Goal: Task Accomplishment & Management: Use online tool/utility

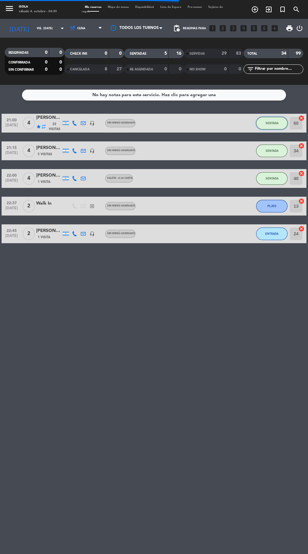
click at [272, 122] on span "SENTADA" at bounding box center [271, 122] width 13 height 3
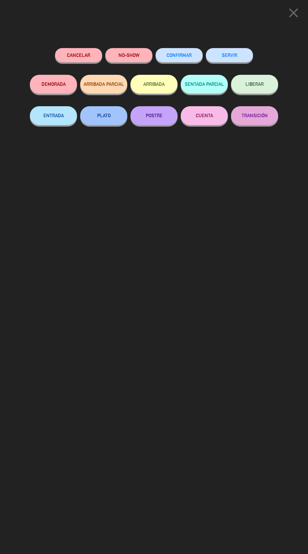
click at [240, 52] on button "SERVIR" at bounding box center [229, 55] width 47 height 14
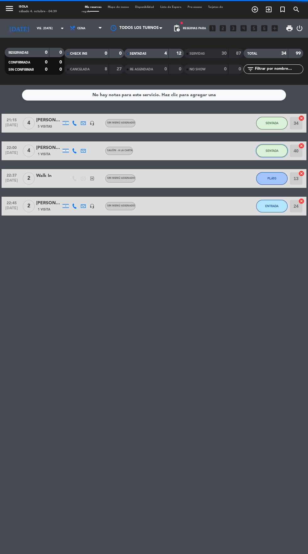
click at [273, 150] on span "SENTADA" at bounding box center [271, 150] width 13 height 3
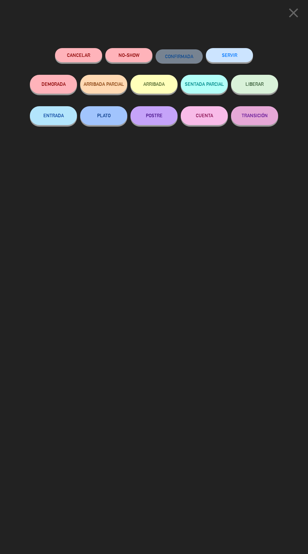
click at [236, 55] on button "SERVIR" at bounding box center [229, 55] width 47 height 14
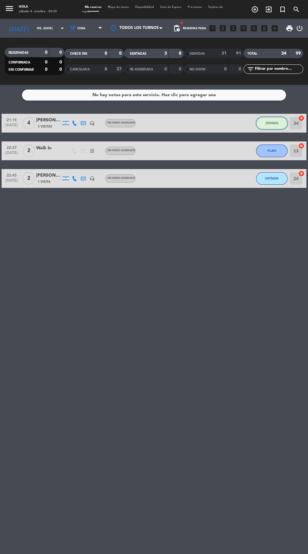
click at [270, 124] on span "SENTADA" at bounding box center [271, 122] width 13 height 3
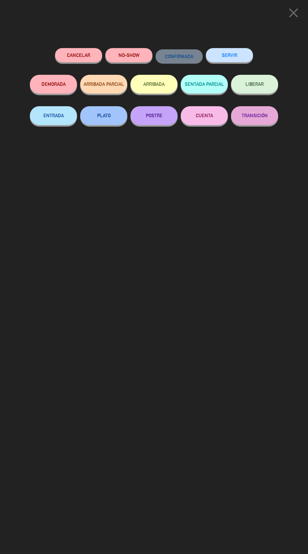
click at [240, 56] on button "SERVIR" at bounding box center [229, 55] width 47 height 14
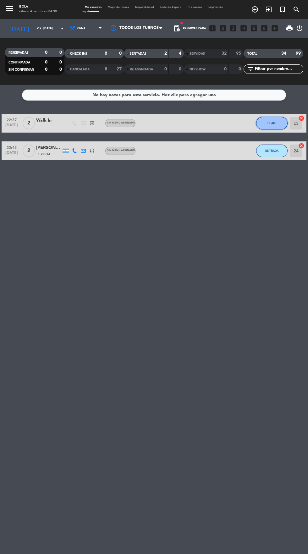
click at [272, 123] on span "PLATO" at bounding box center [271, 122] width 9 height 3
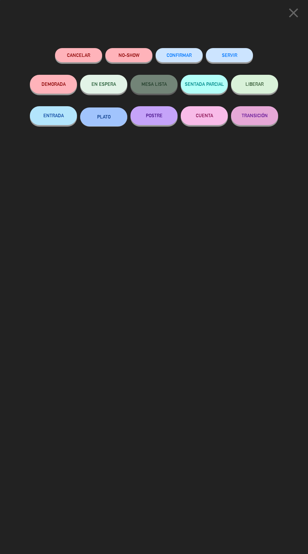
click at [237, 52] on button "SERVIR" at bounding box center [229, 55] width 47 height 14
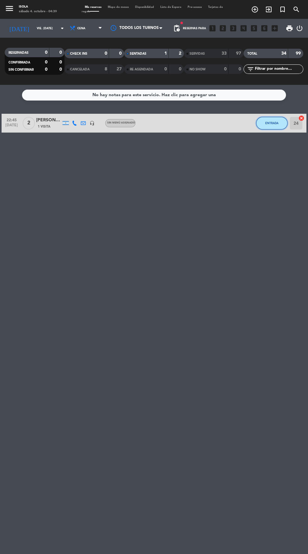
click at [269, 124] on span "ENTRADA" at bounding box center [271, 122] width 13 height 3
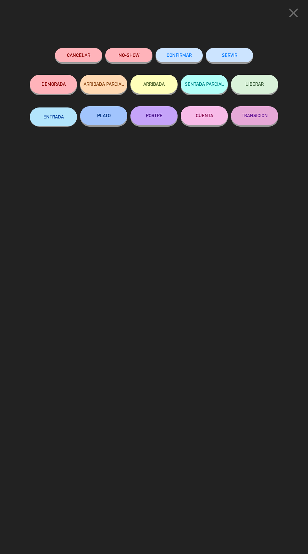
click at [239, 55] on button "SERVIR" at bounding box center [229, 55] width 47 height 14
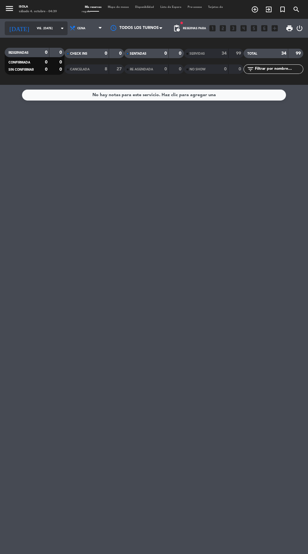
click at [47, 28] on input "vie. [DATE]" at bounding box center [54, 29] width 40 height 10
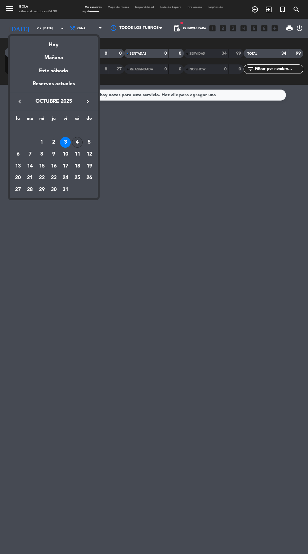
click at [79, 141] on div "4" at bounding box center [77, 142] width 11 height 11
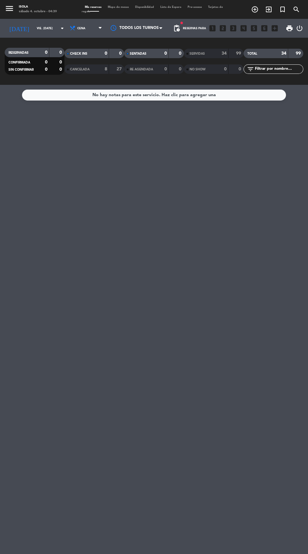
type input "sáb. [DATE]"
